Goal: Transaction & Acquisition: Purchase product/service

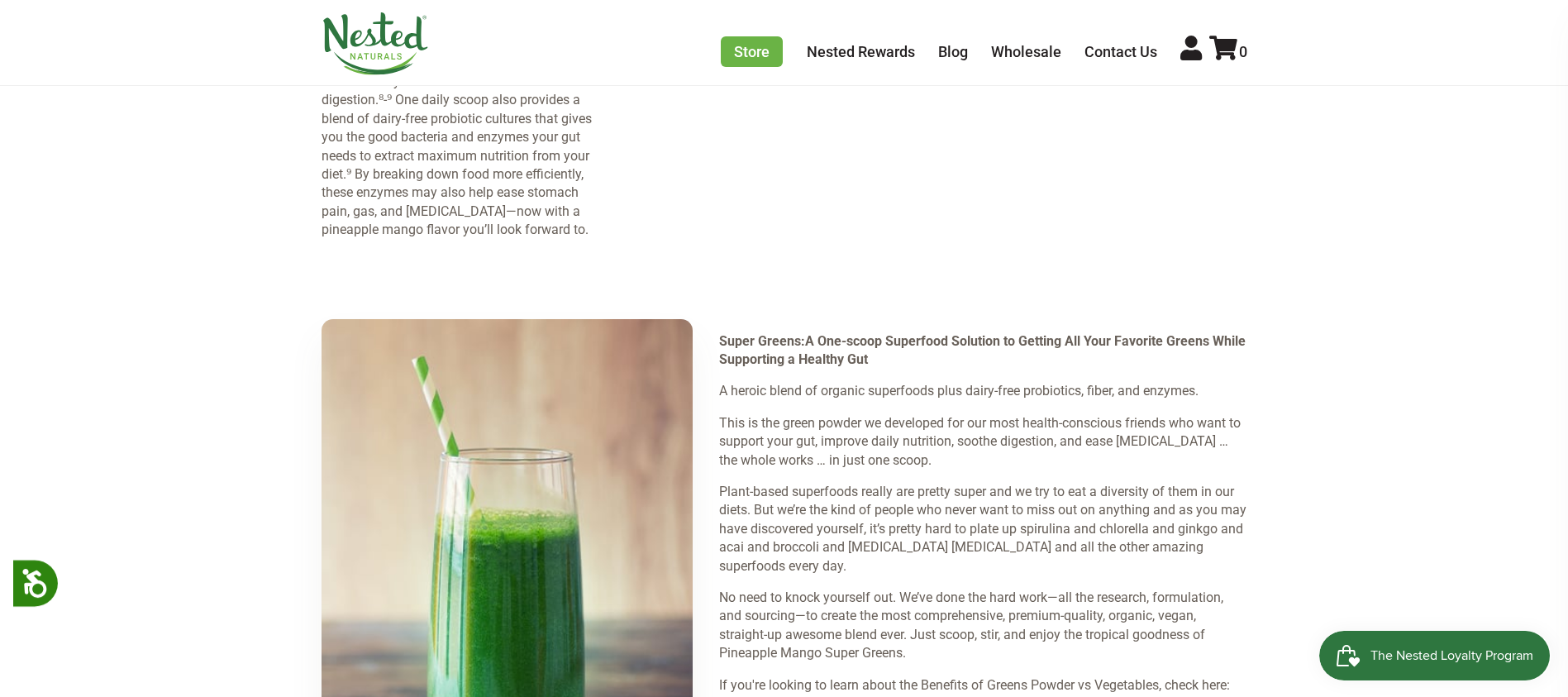
scroll to position [2281, 0]
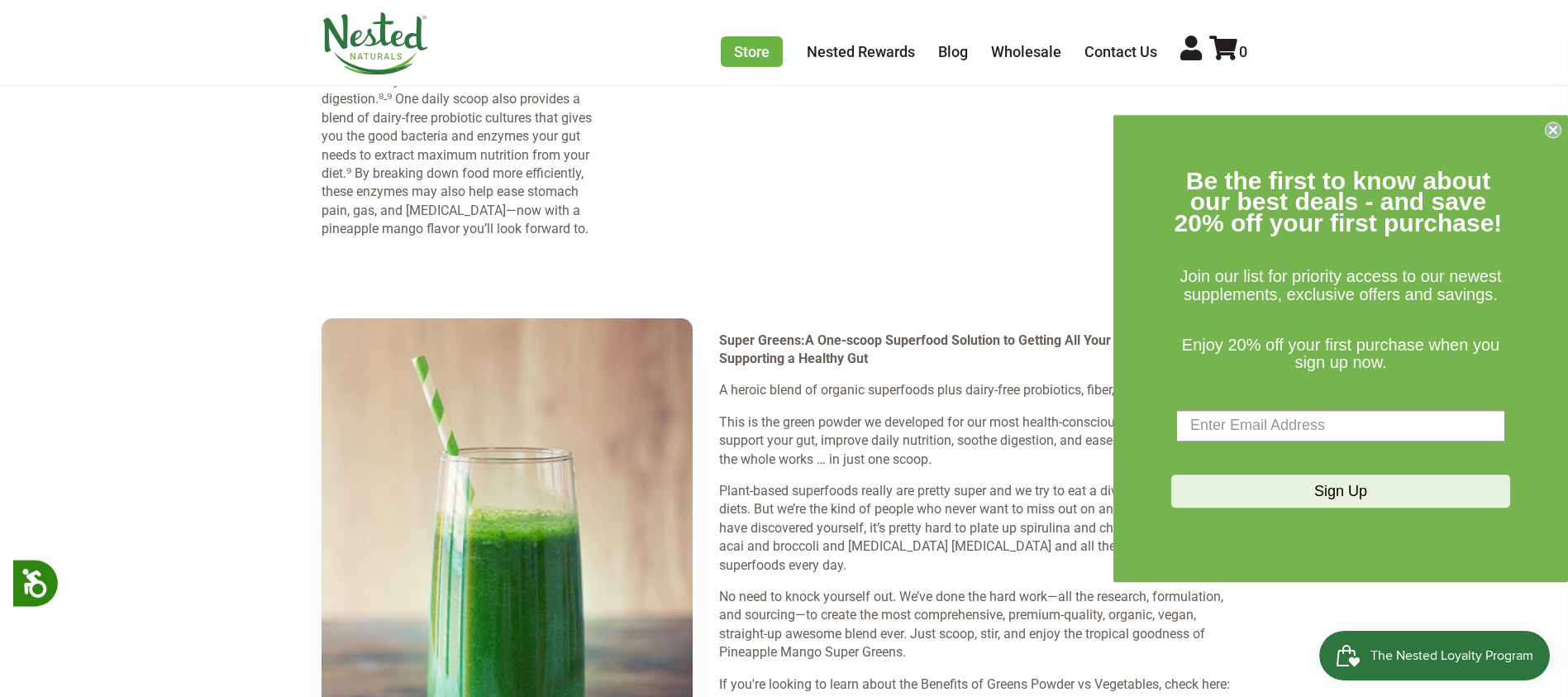
click at [1556, 131] on circle "Close dialog" at bounding box center [1553, 129] width 15 height 15
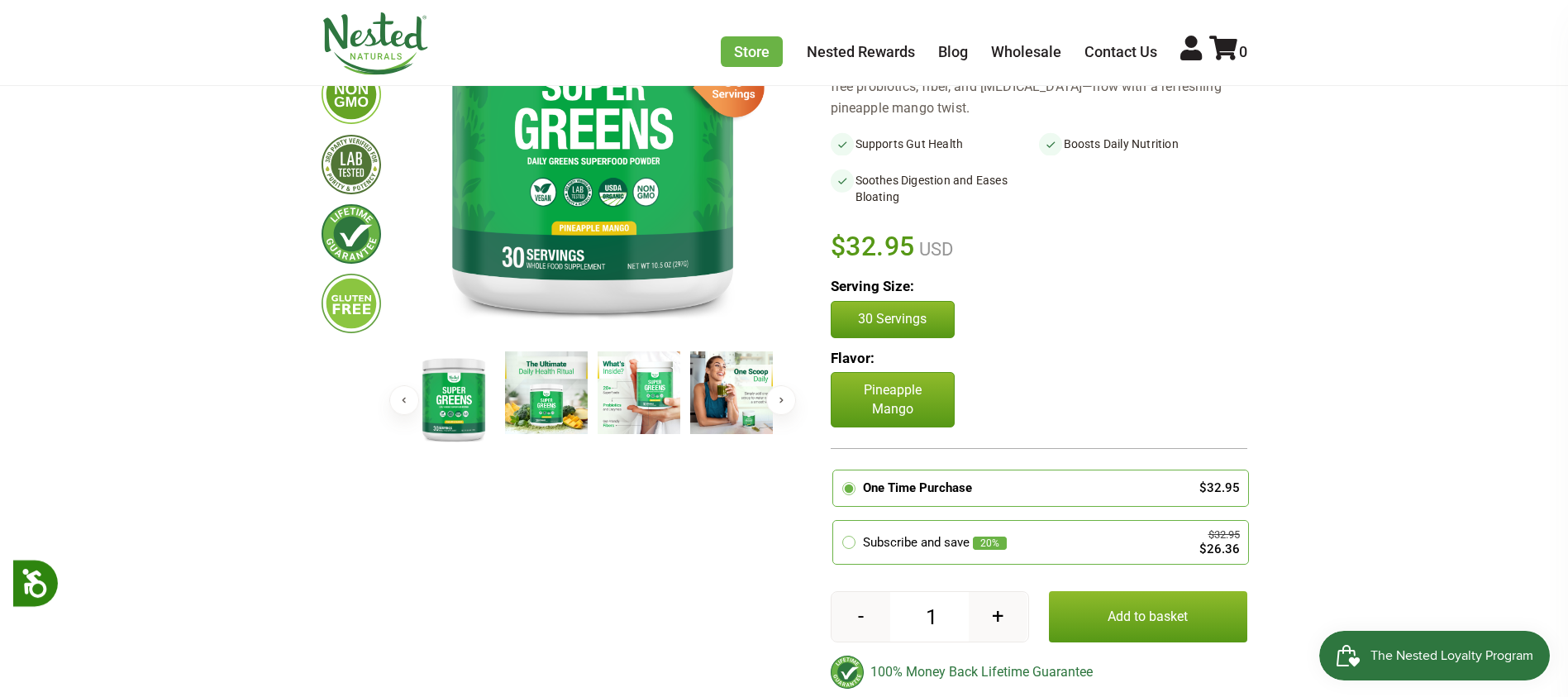
scroll to position [303, 0]
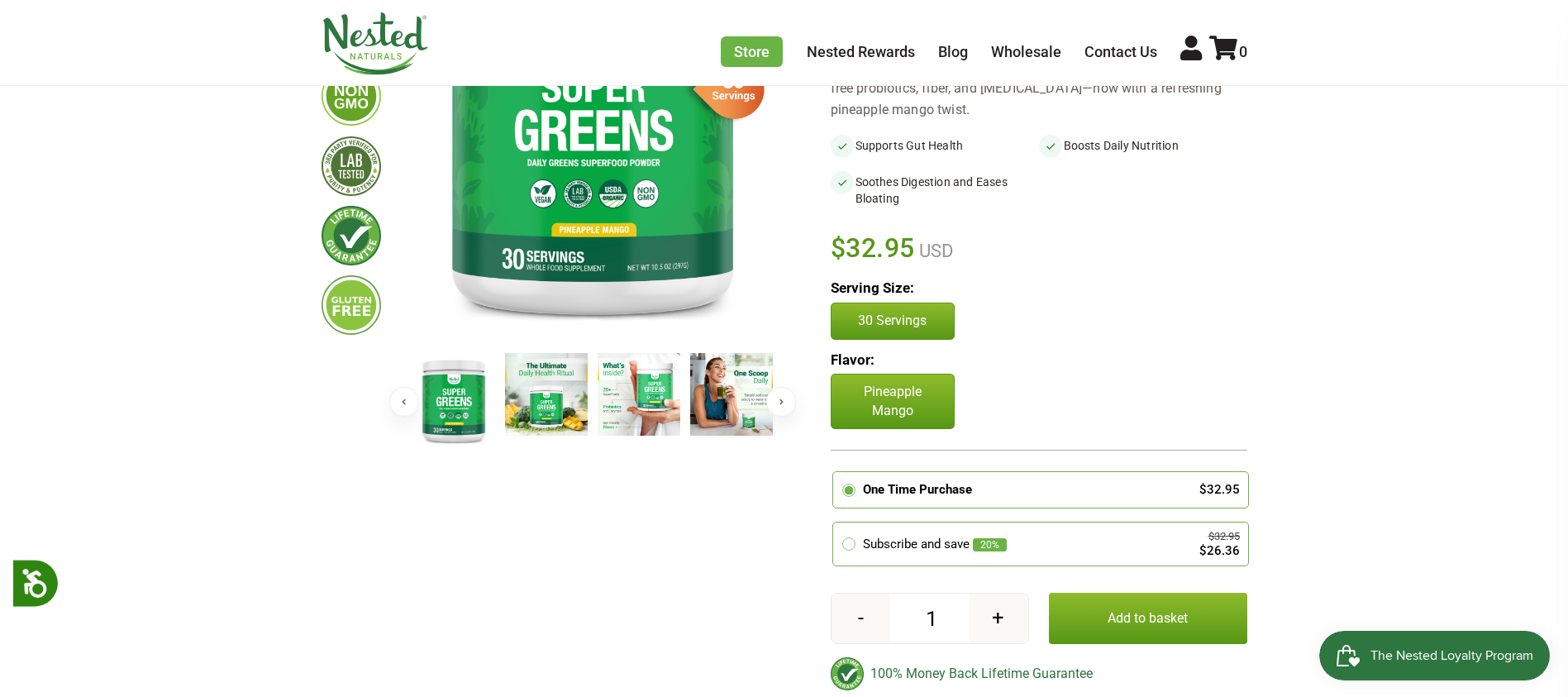
click at [789, 398] on button "Next" at bounding box center [780, 401] width 30 height 30
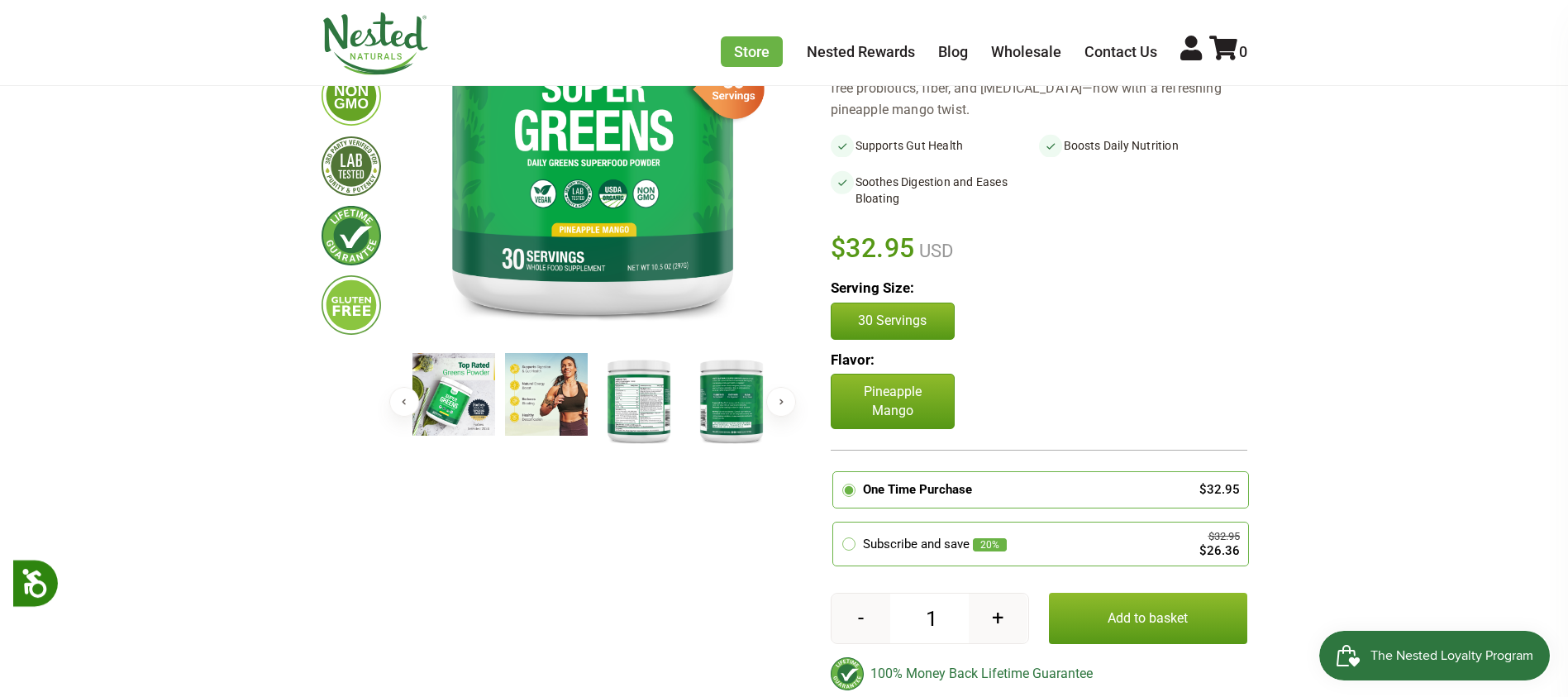
click at [636, 399] on img at bounding box center [639, 401] width 83 height 95
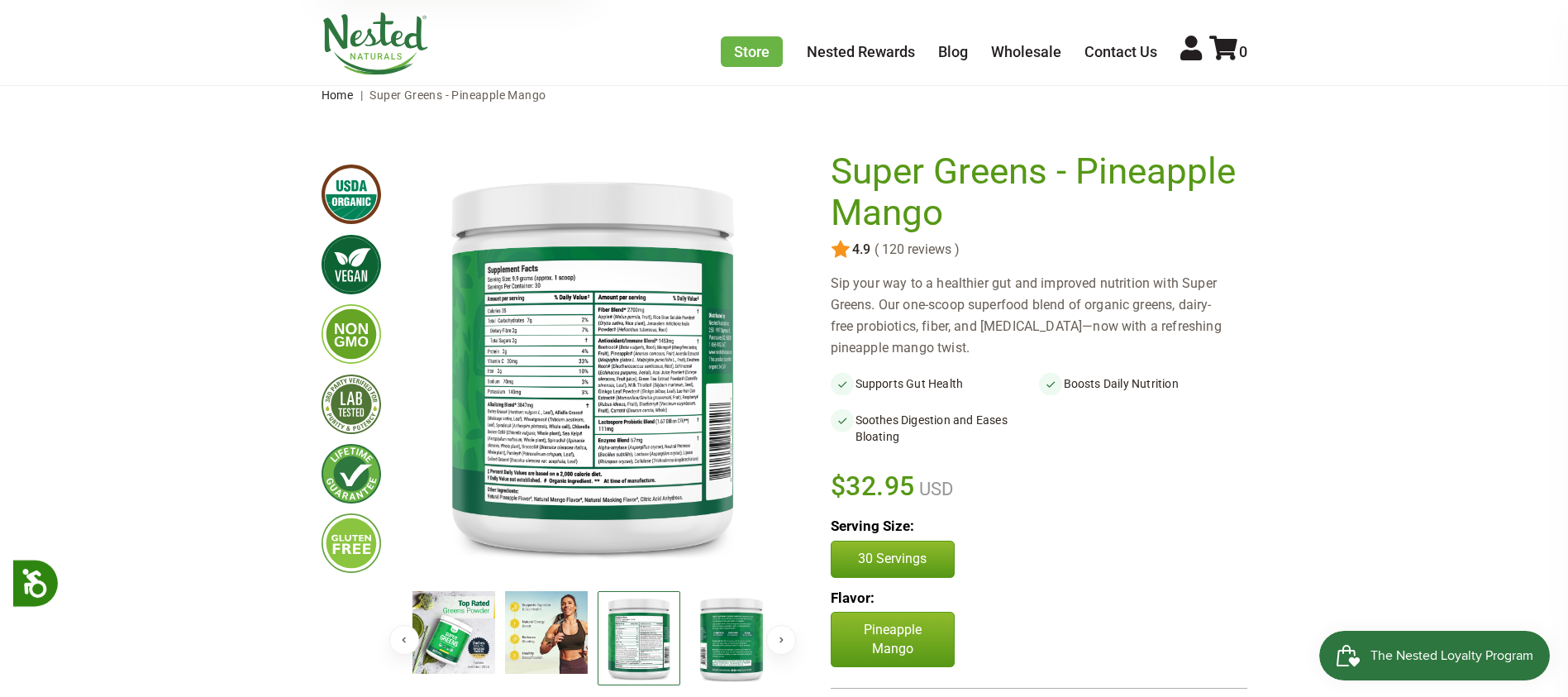
scroll to position [124, 0]
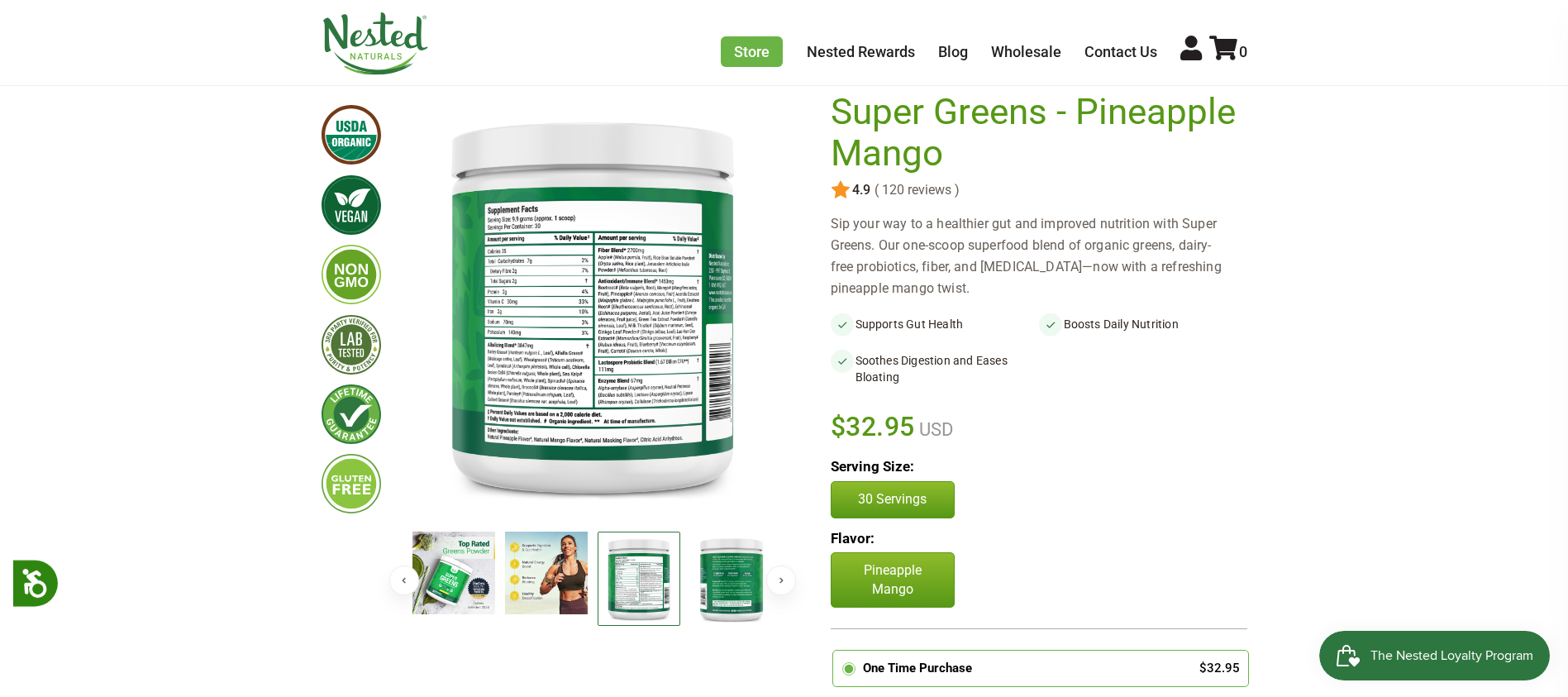
click at [886, 584] on p "Pineapple Mango" at bounding box center [893, 580] width 124 height 56
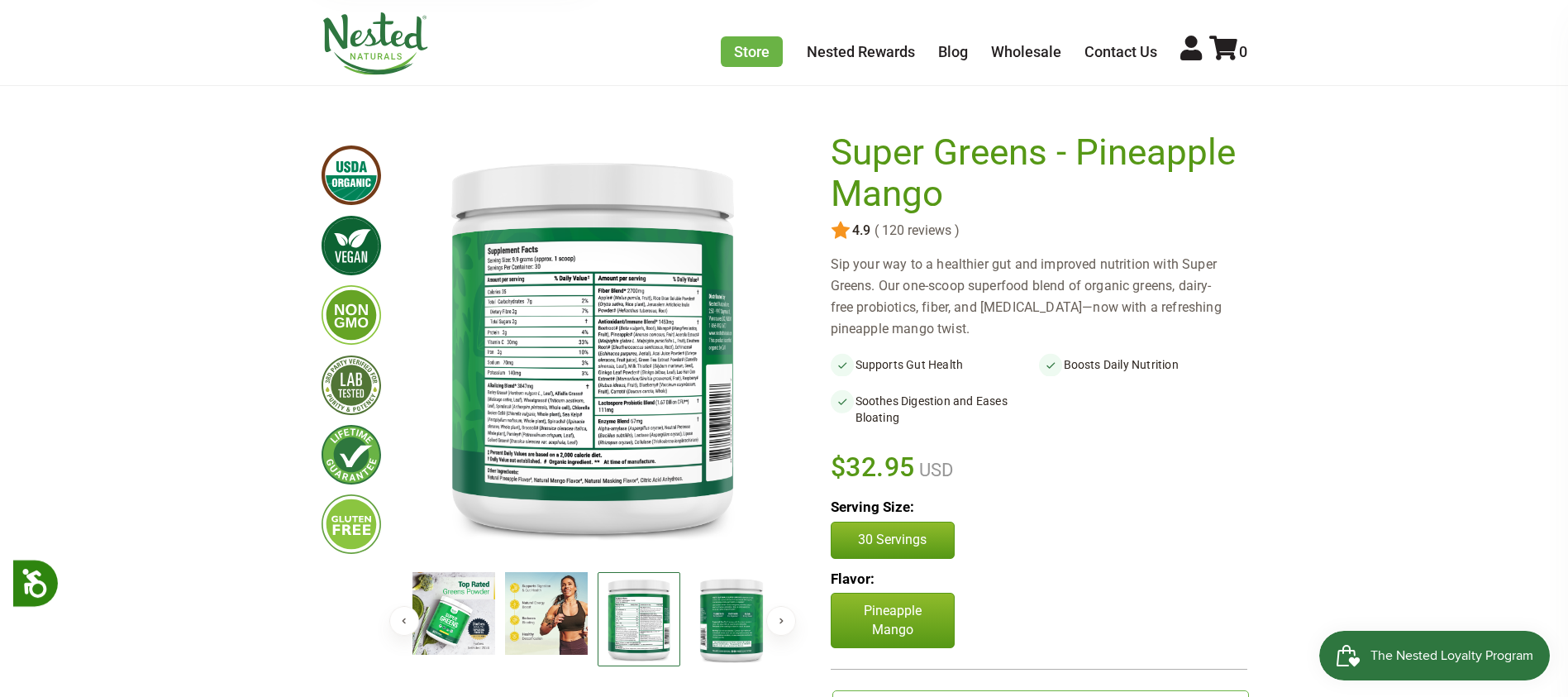
scroll to position [0, 0]
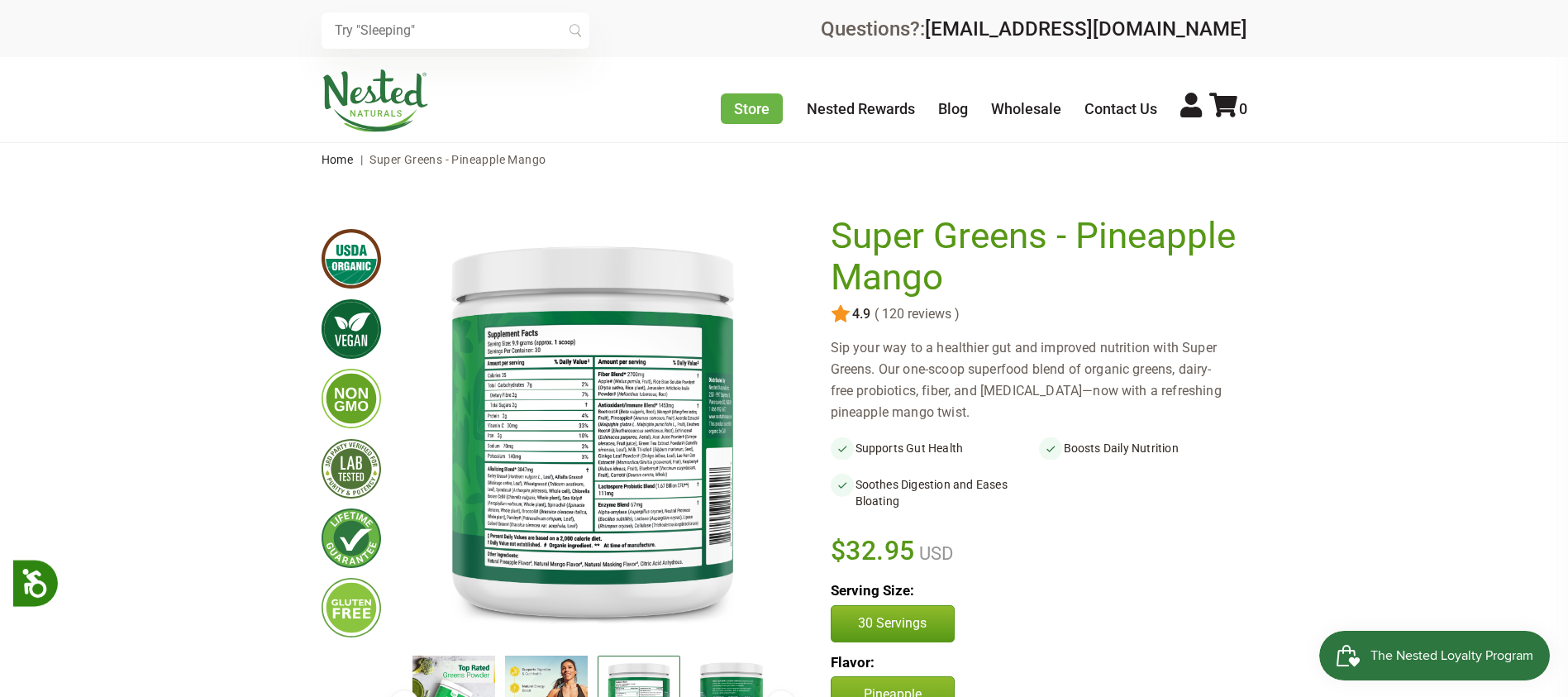
click at [375, 98] on img at bounding box center [376, 101] width 108 height 63
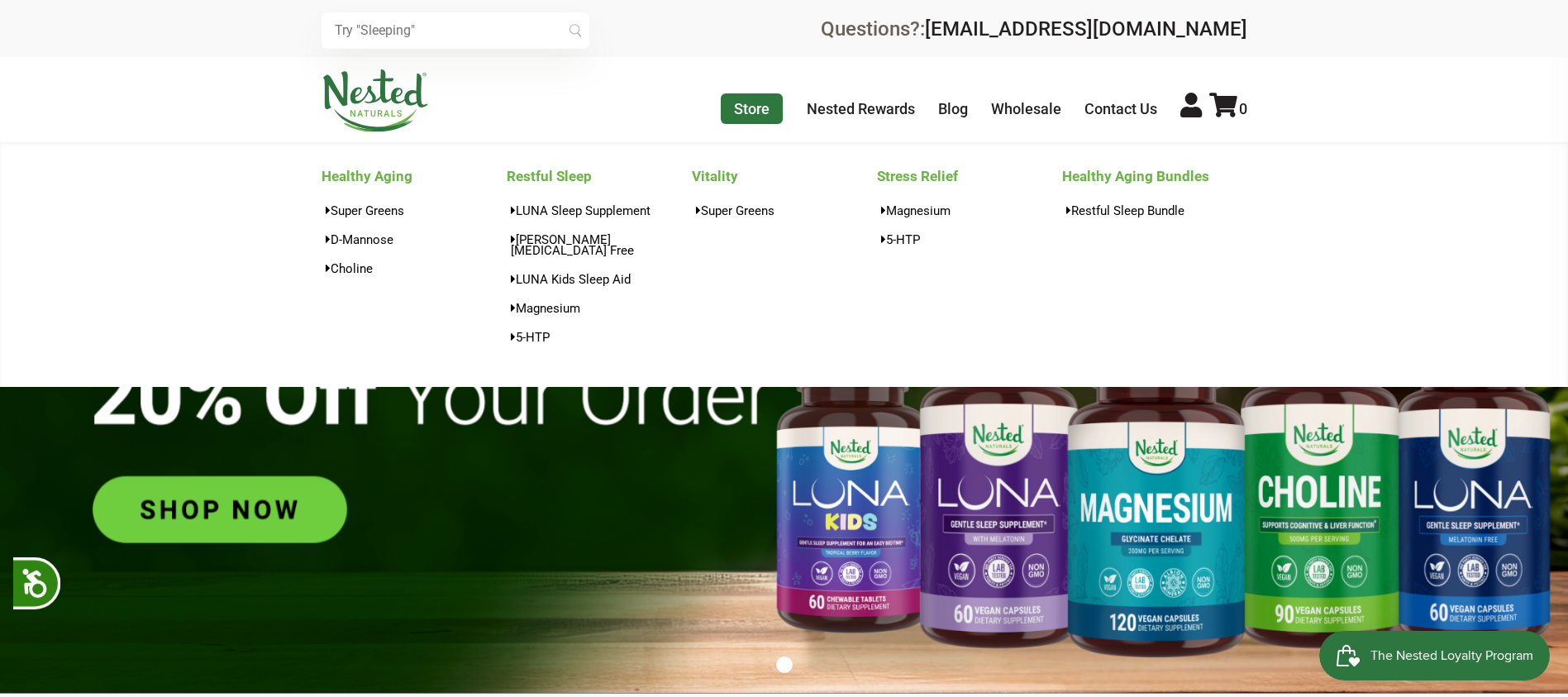
scroll to position [0, 290]
click at [368, 214] on link "Super Greens" at bounding box center [414, 210] width 185 height 24
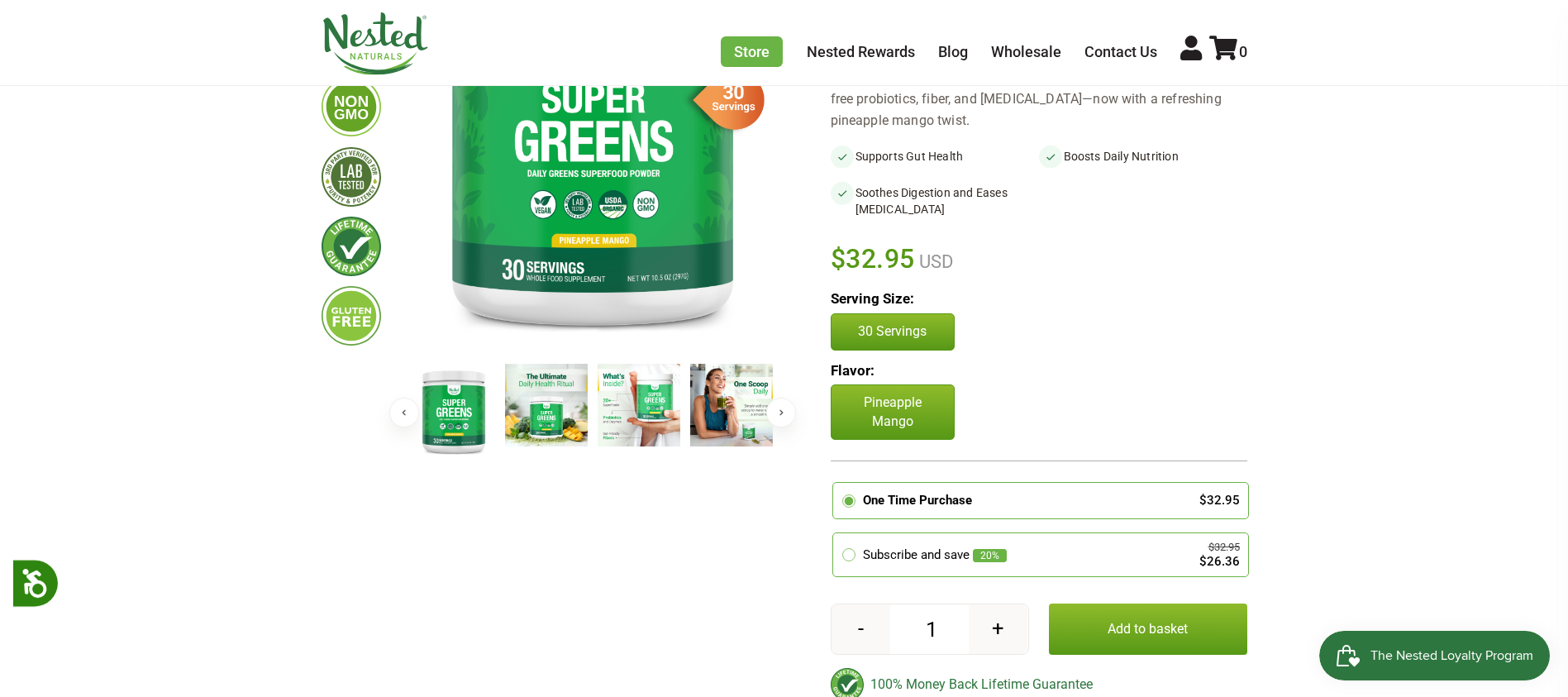
scroll to position [184, 0]
